Goal: Check status

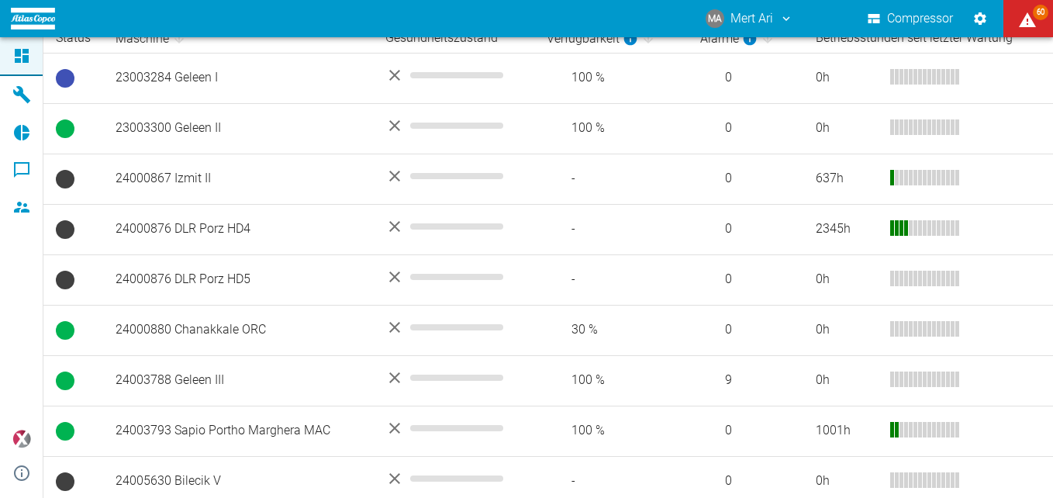
scroll to position [330, 0]
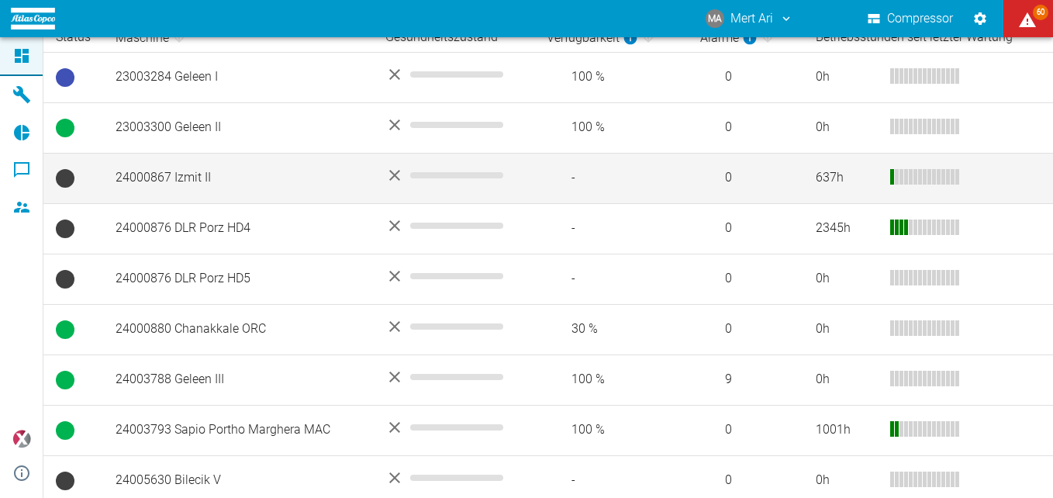
click at [244, 165] on td "24000867 Izmit II" at bounding box center [238, 178] width 270 height 50
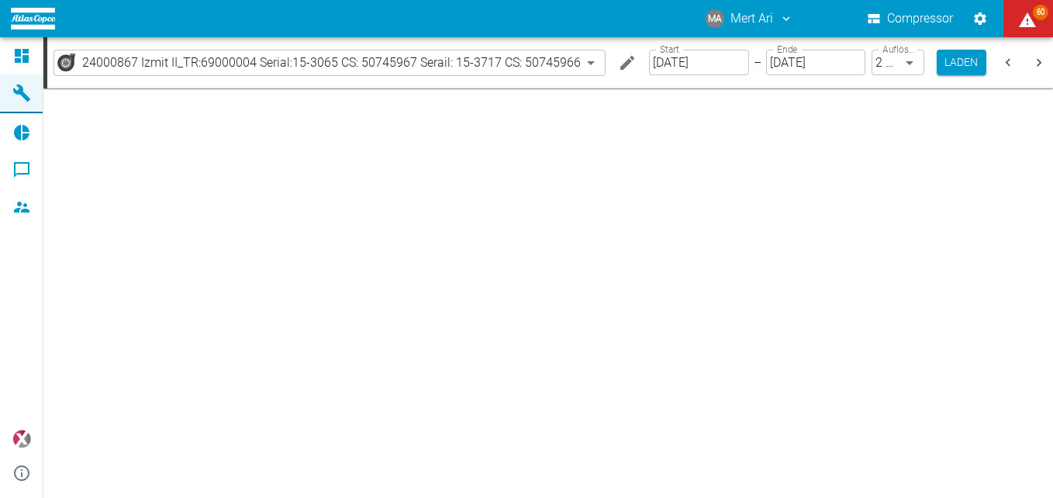
type input "2min"
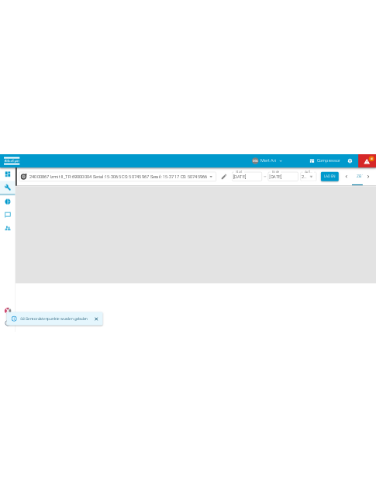
scroll to position [0, 46]
